Goal: Information Seeking & Learning: Learn about a topic

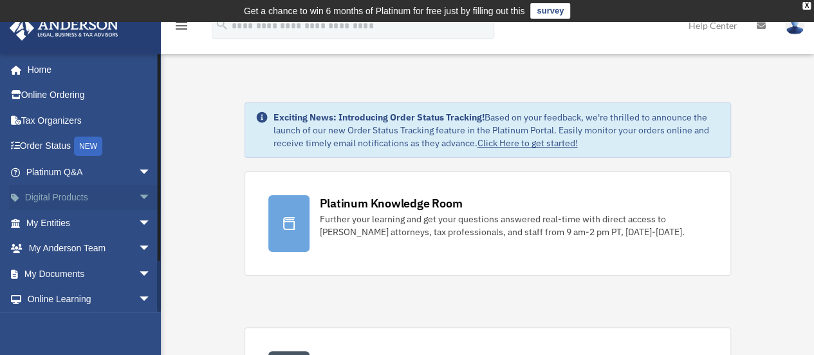
click at [100, 197] on link "Digital Products arrow_drop_down" at bounding box center [90, 198] width 162 height 26
click at [138, 198] on span "arrow_drop_down" at bounding box center [151, 198] width 26 height 26
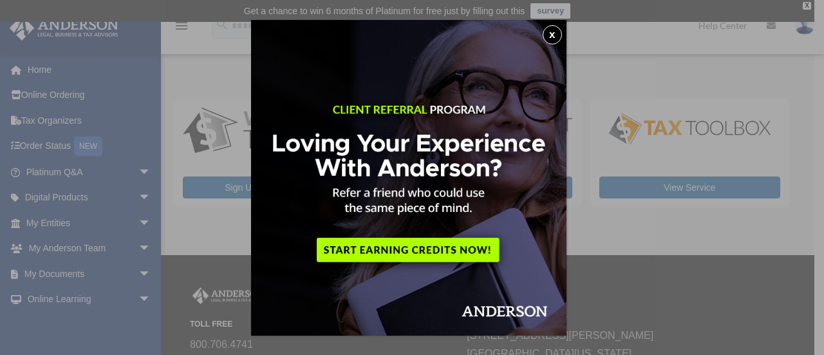
click at [553, 34] on button "x" at bounding box center [552, 34] width 19 height 19
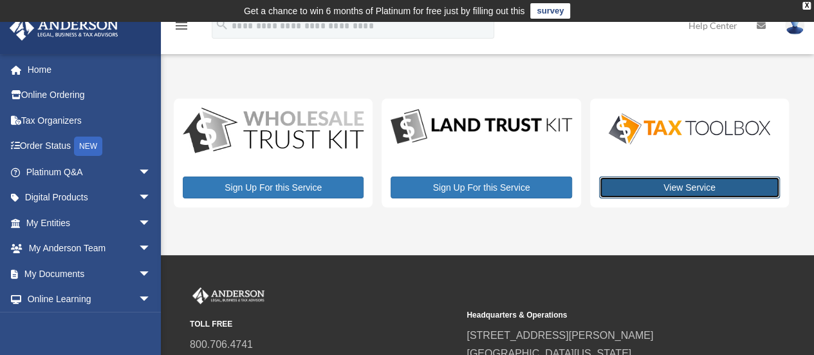
click at [695, 189] on link "View Service" at bounding box center [689, 187] width 181 height 22
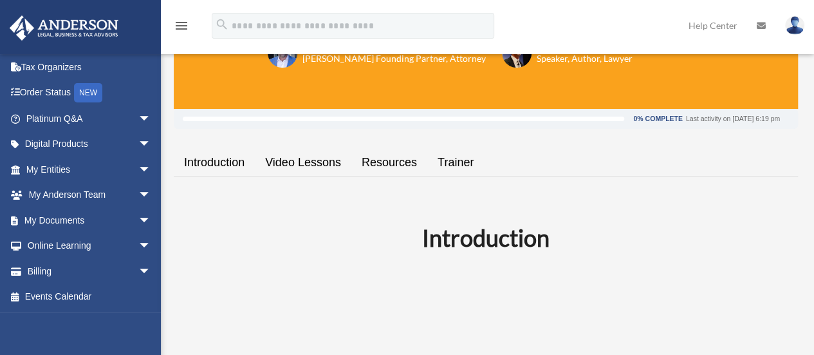
scroll to position [158, 0]
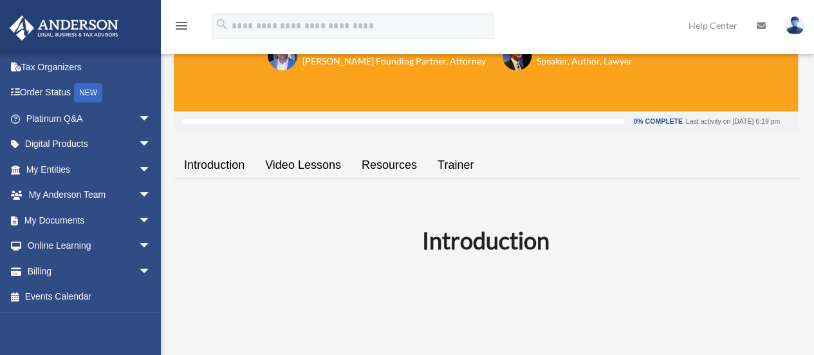
click at [284, 164] on link "Video Lessons" at bounding box center [303, 165] width 97 height 37
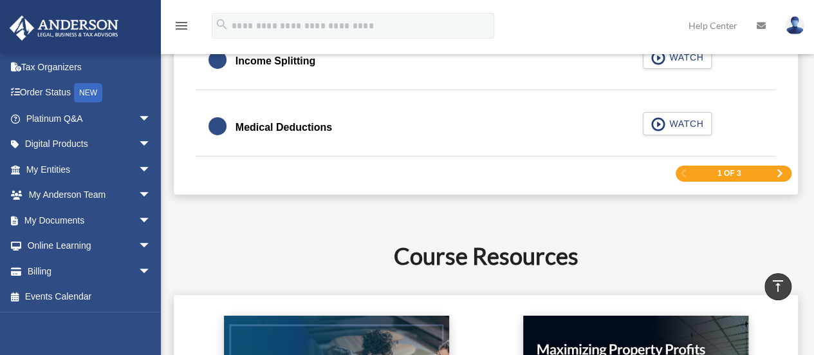
scroll to position [2156, 0]
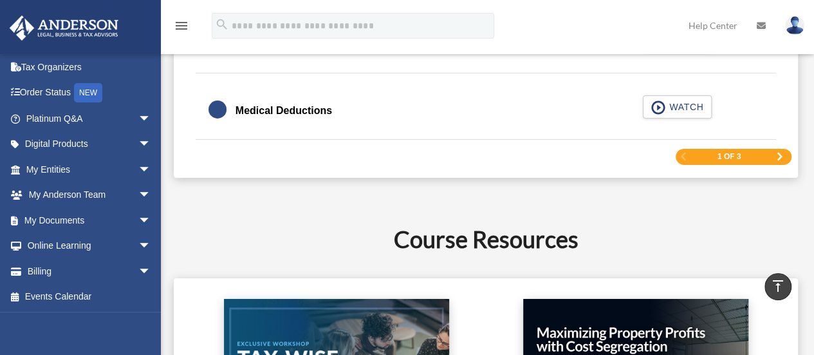
click at [741, 153] on span "1 of 3" at bounding box center [730, 157] width 24 height 8
click at [779, 153] on span "Next Page" at bounding box center [780, 157] width 8 height 8
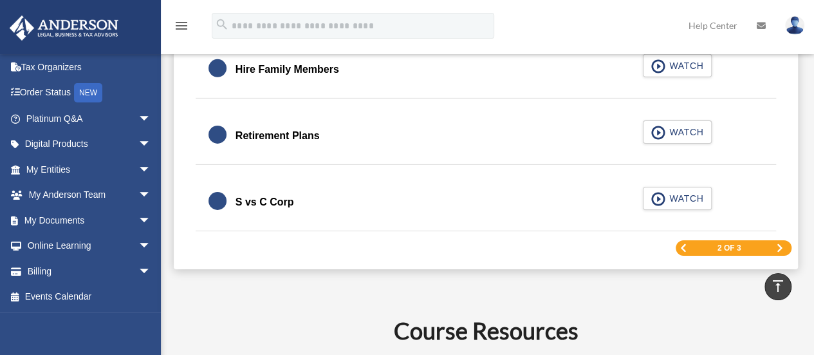
scroll to position [2017, 0]
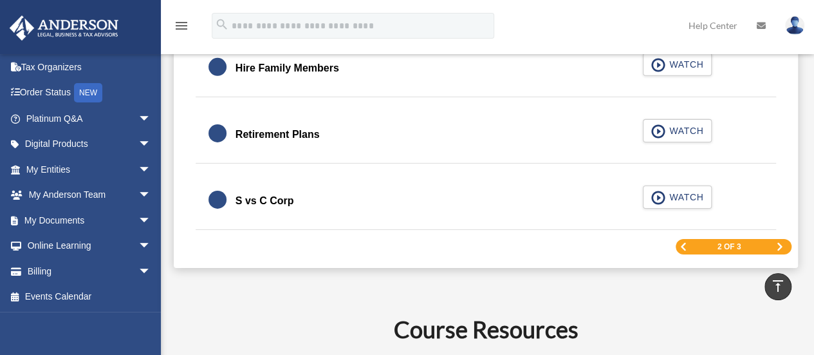
click at [783, 243] on span "Next Page" at bounding box center [780, 247] width 8 height 8
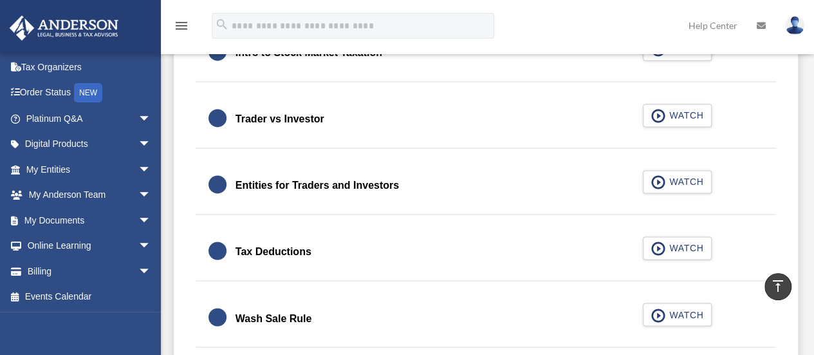
scroll to position [907, 0]
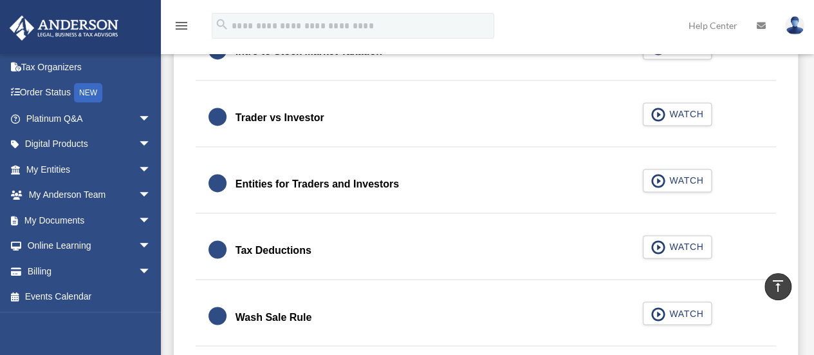
click at [345, 183] on div "Entities for Traders and Investors" at bounding box center [317, 184] width 163 height 18
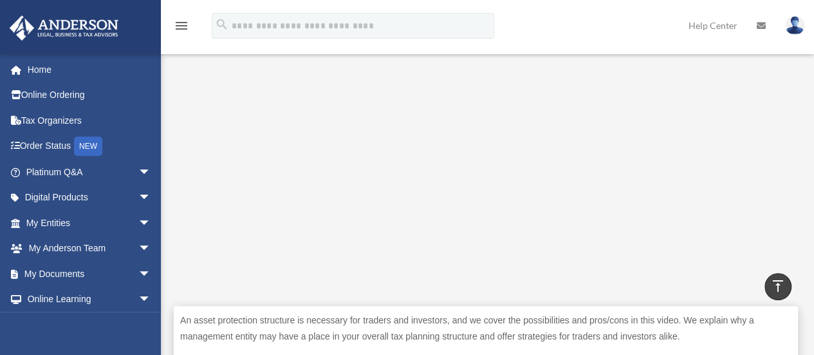
scroll to position [399, 0]
click at [776, 284] on icon "vertical_align_top" at bounding box center [777, 285] width 15 height 15
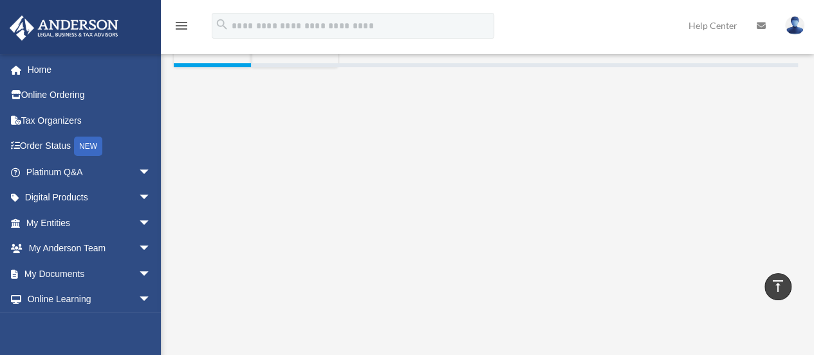
scroll to position [202, 0]
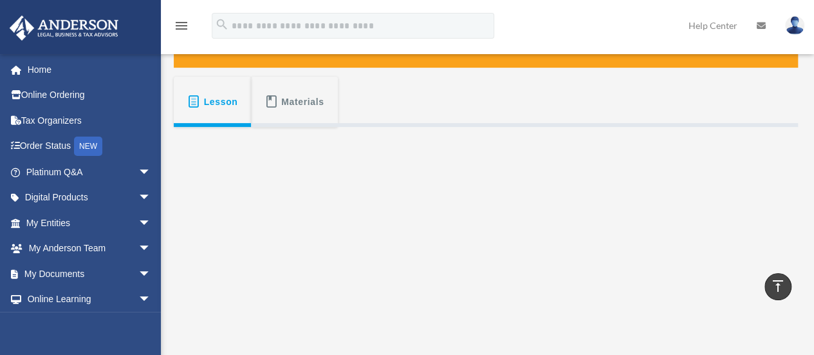
click at [306, 97] on span "Materials" at bounding box center [302, 101] width 43 height 23
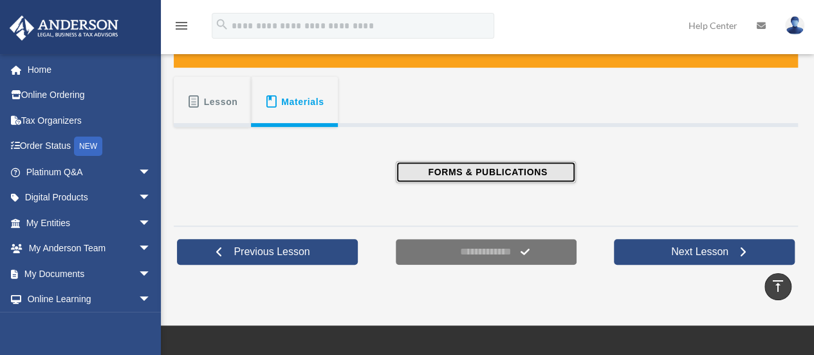
click at [481, 169] on span "FORMS & PUBLICATIONS" at bounding box center [485, 171] width 123 height 13
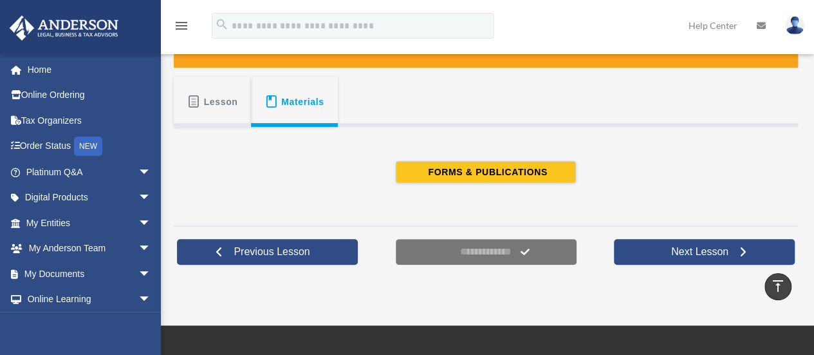
click at [207, 102] on span "Lesson" at bounding box center [221, 101] width 34 height 23
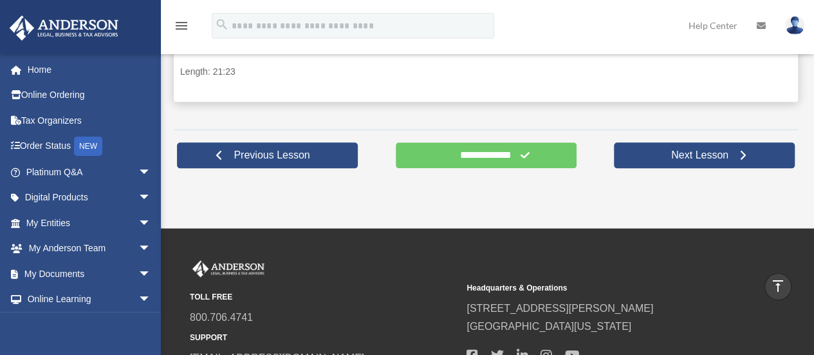
scroll to position [567, 0]
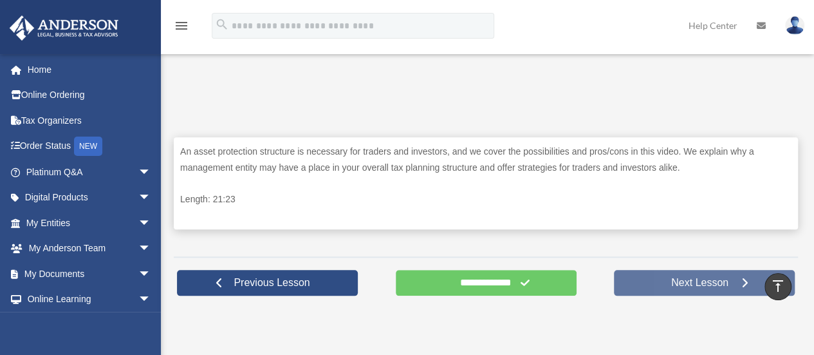
click at [656, 284] on link "Next Lesson" at bounding box center [704, 283] width 181 height 26
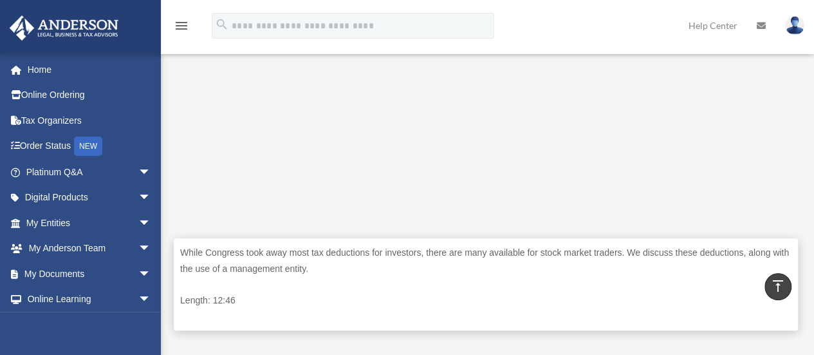
scroll to position [467, 0]
